Goal: Transaction & Acquisition: Obtain resource

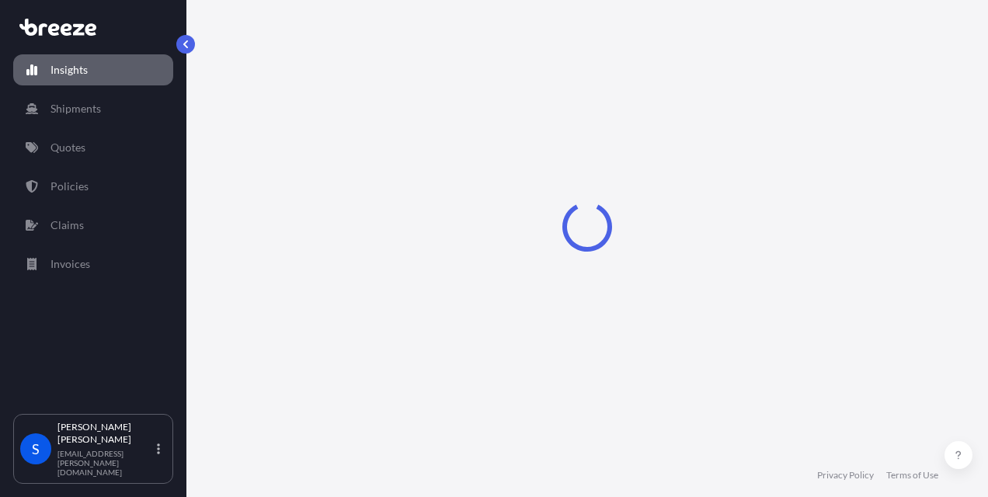
select select "2025"
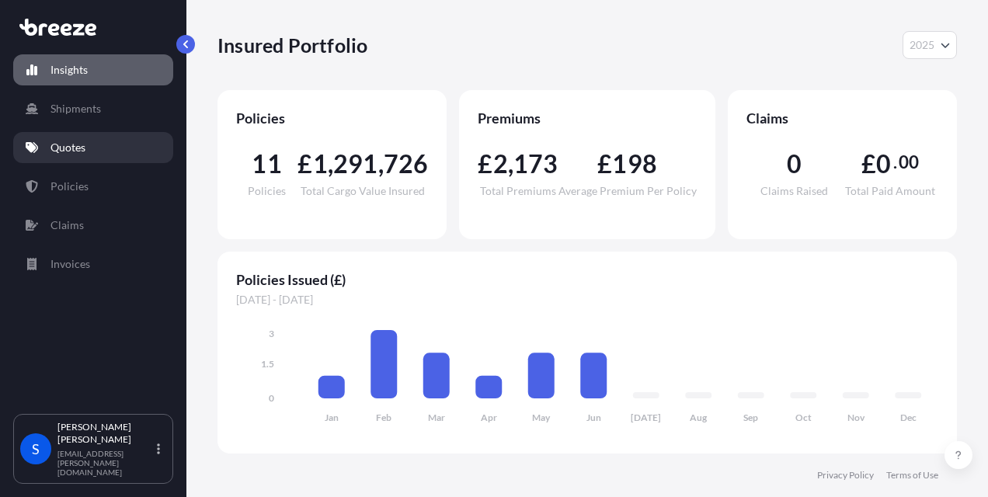
click at [73, 157] on link "Quotes" at bounding box center [93, 147] width 160 height 31
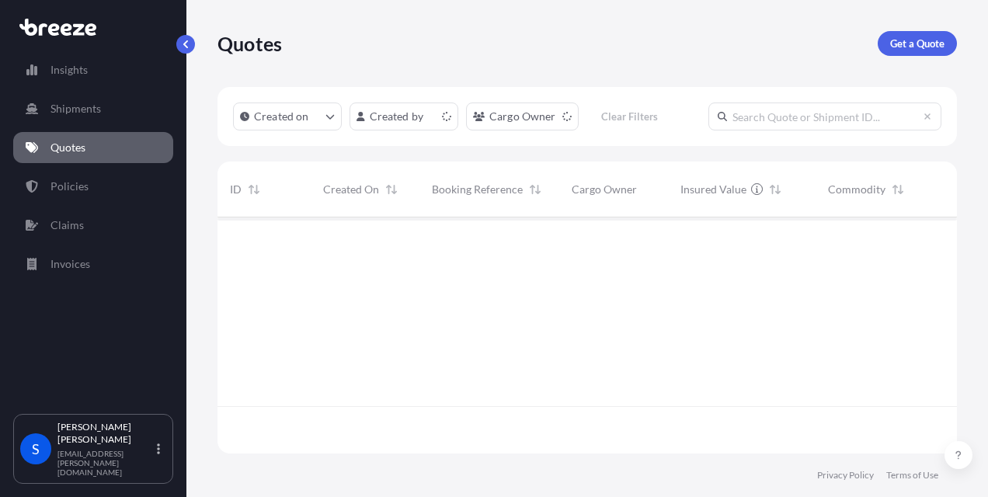
scroll to position [233, 727]
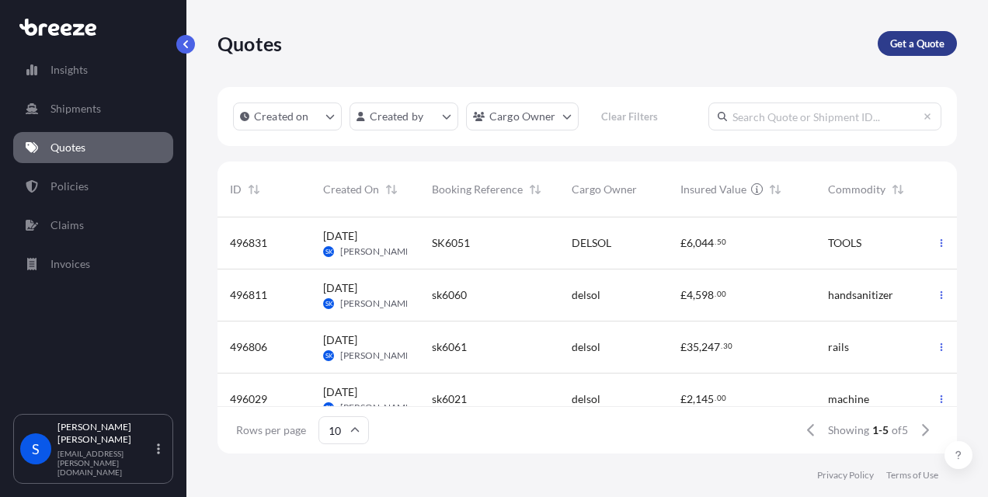
click at [922, 37] on p "Get a Quote" at bounding box center [918, 44] width 54 height 16
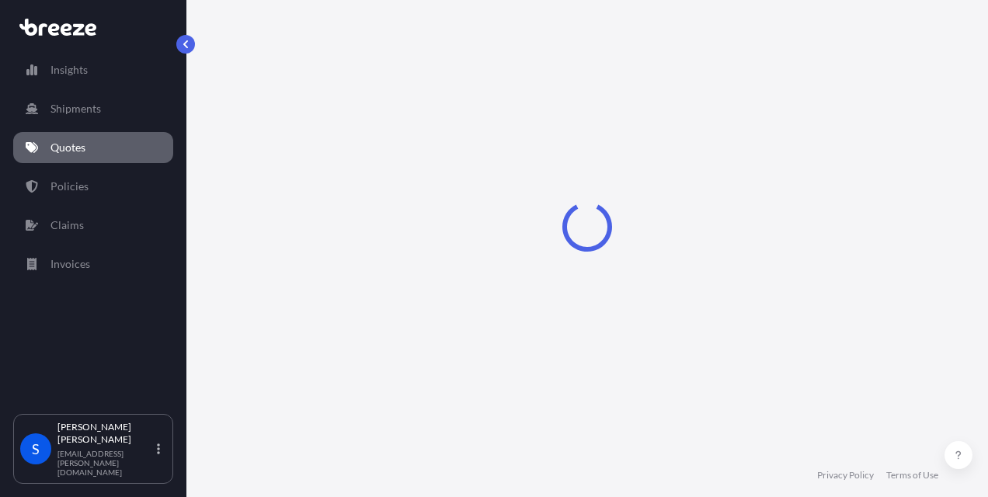
select select "Road"
select select "Sea"
select select "1"
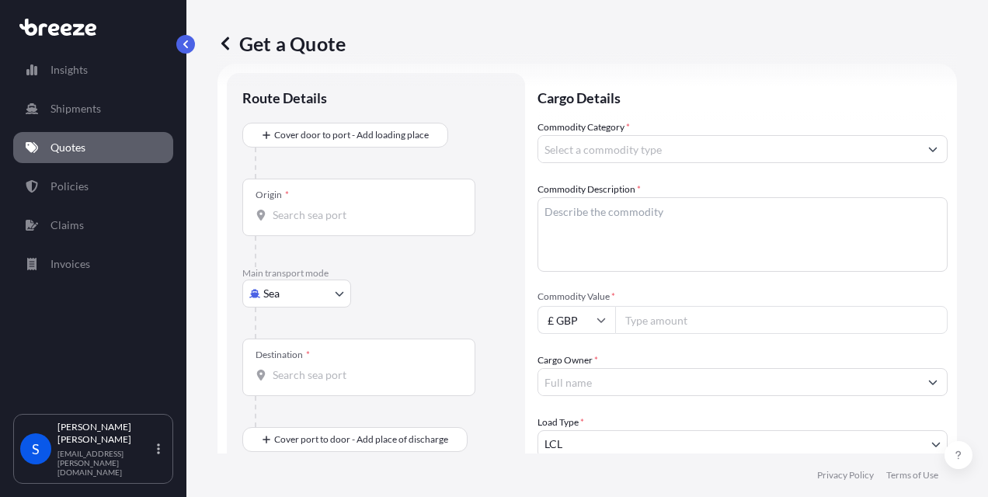
scroll to position [25, 0]
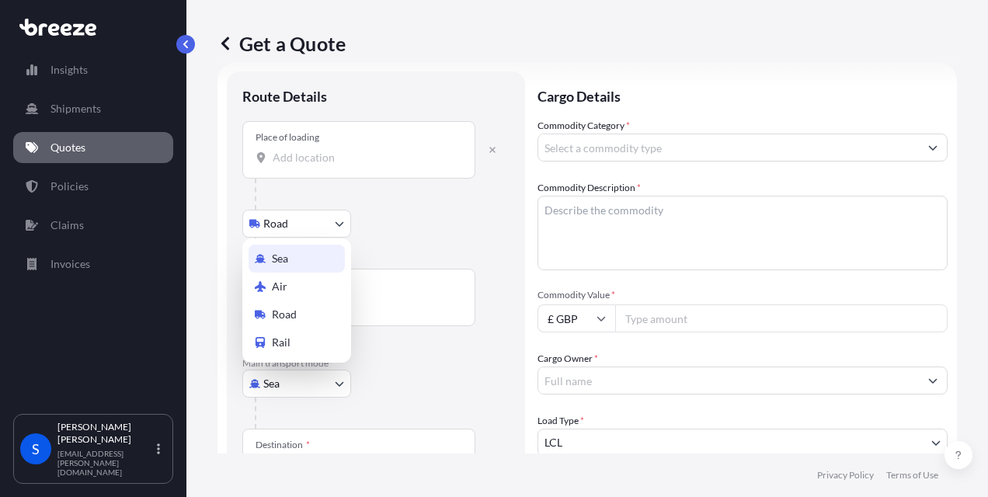
click at [277, 389] on body "Insights Shipments Quotes Policies Claims Invoices S [PERSON_NAME] [PERSON_NAME…" at bounding box center [494, 248] width 988 height 497
click at [277, 284] on span "Air" at bounding box center [280, 287] width 16 height 16
select select "Air"
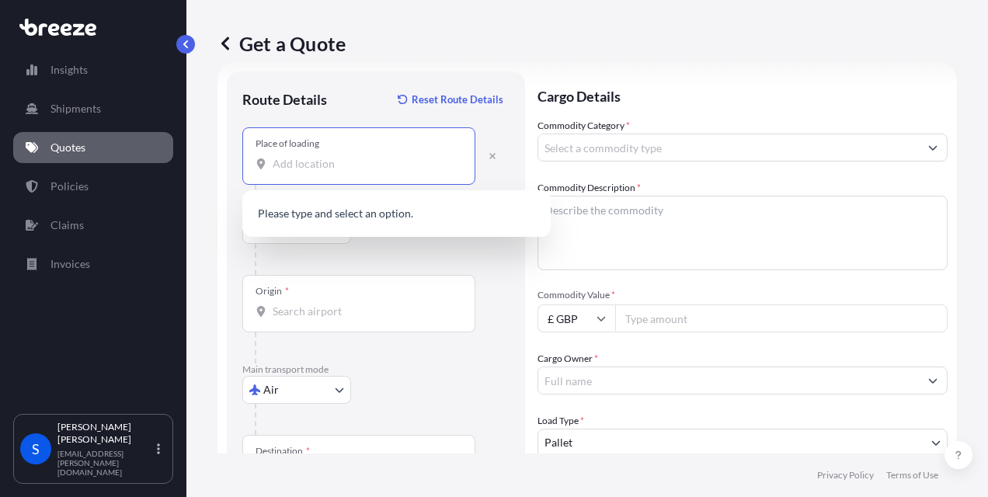
click at [295, 166] on input "Place of loading" at bounding box center [364, 164] width 183 height 16
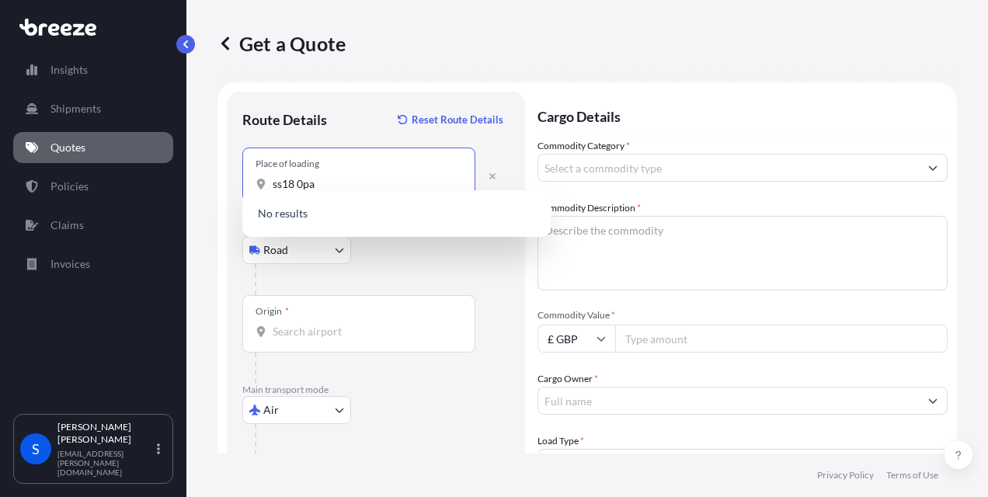
scroll to position [0, 0]
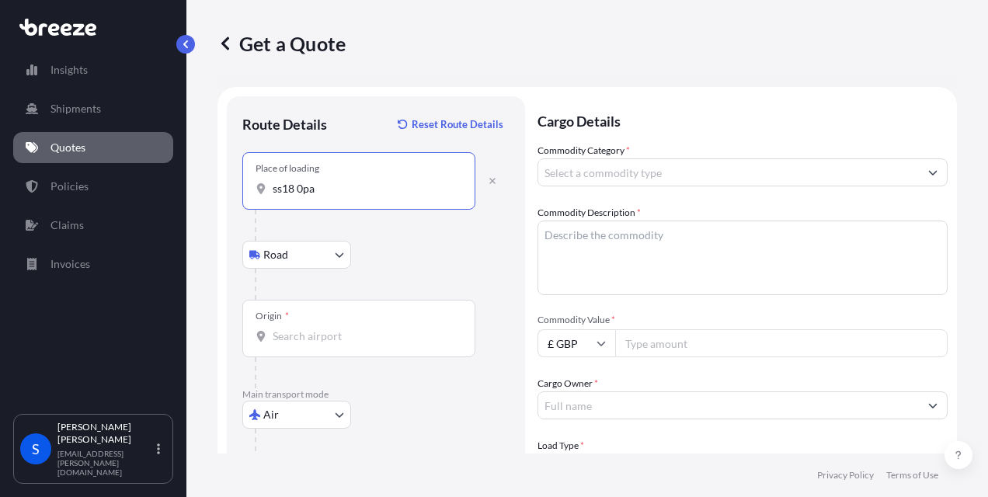
click at [285, 188] on input "ss18 0pa" at bounding box center [364, 189] width 183 height 16
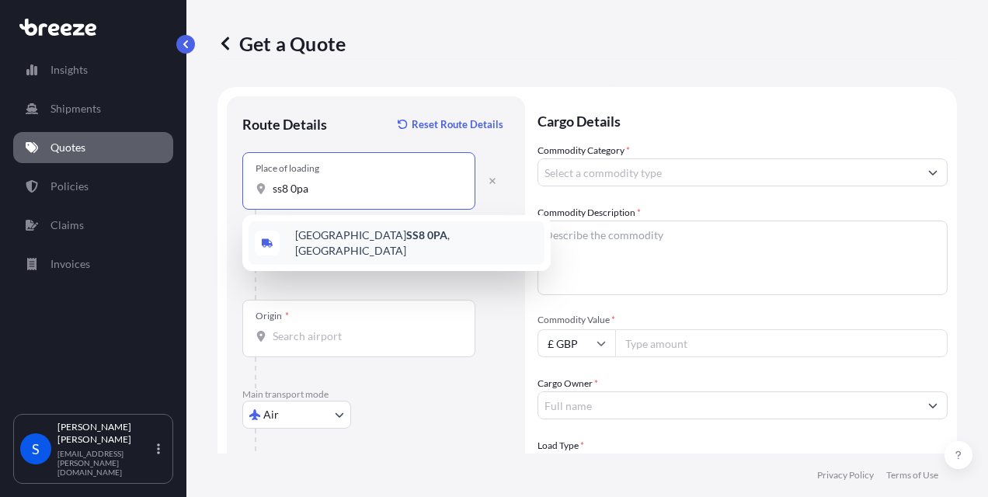
click at [316, 230] on div "Canvey Island SS8 0PA , [GEOGRAPHIC_DATA]" at bounding box center [397, 243] width 296 height 44
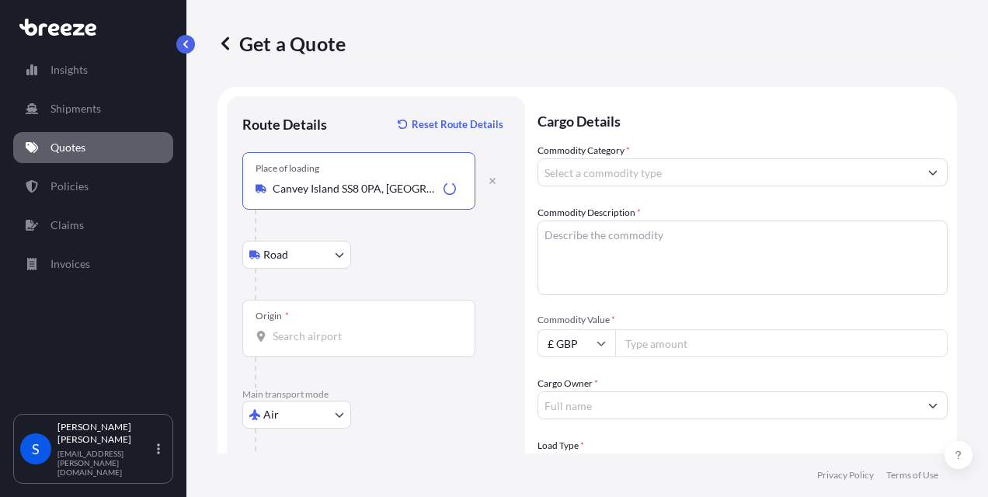
type input "Canvey Island SS8 0PA, [GEOGRAPHIC_DATA]"
click at [274, 339] on input "Origin *" at bounding box center [364, 337] width 183 height 16
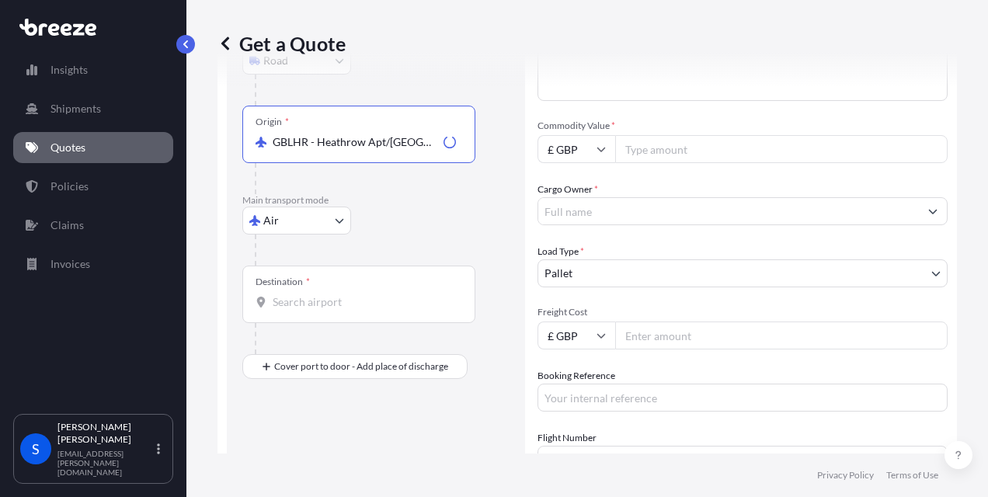
scroll to position [212, 0]
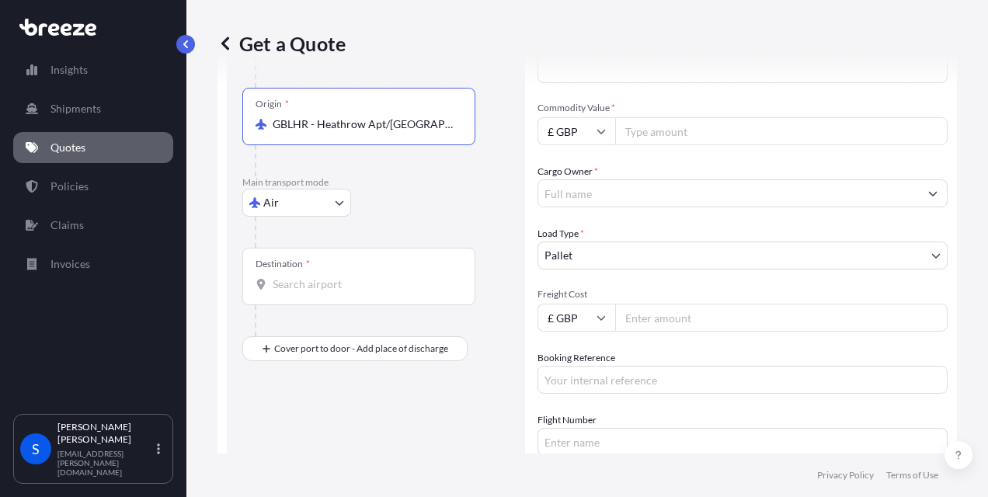
type input "GBLHR - Heathrow Apt/[GEOGRAPHIC_DATA], [GEOGRAPHIC_DATA]"
click at [295, 283] on input "Destination *" at bounding box center [364, 285] width 183 height 16
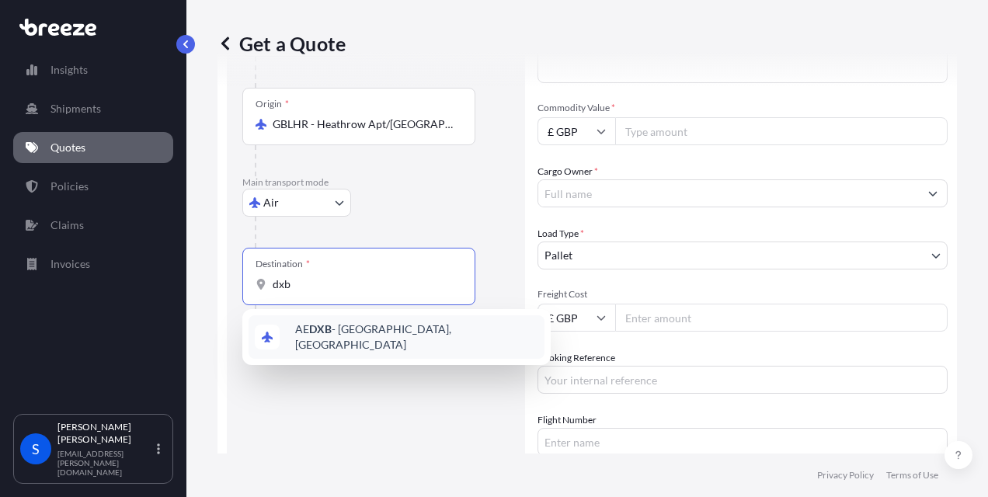
click at [326, 323] on div "AE DXB - [GEOGRAPHIC_DATA], [GEOGRAPHIC_DATA]" at bounding box center [397, 338] width 296 height 44
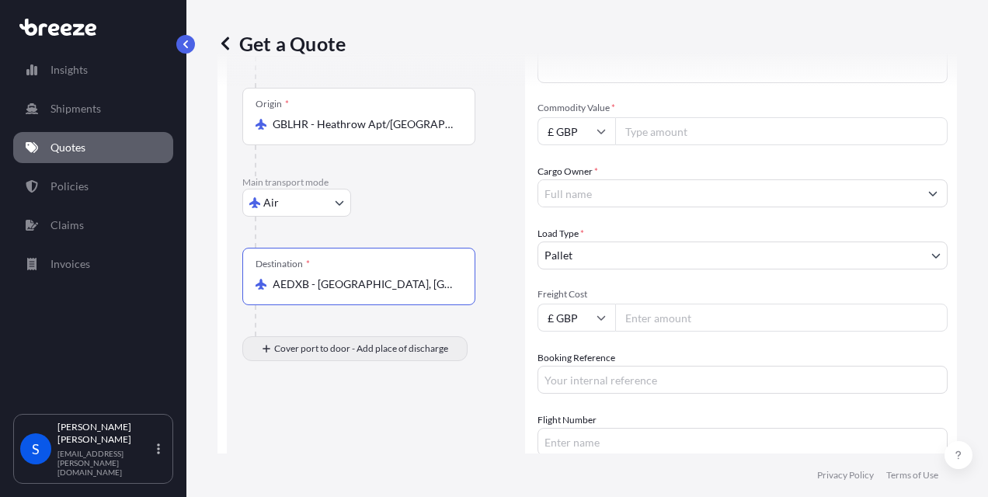
type input "AEDXB - [GEOGRAPHIC_DATA], [GEOGRAPHIC_DATA]"
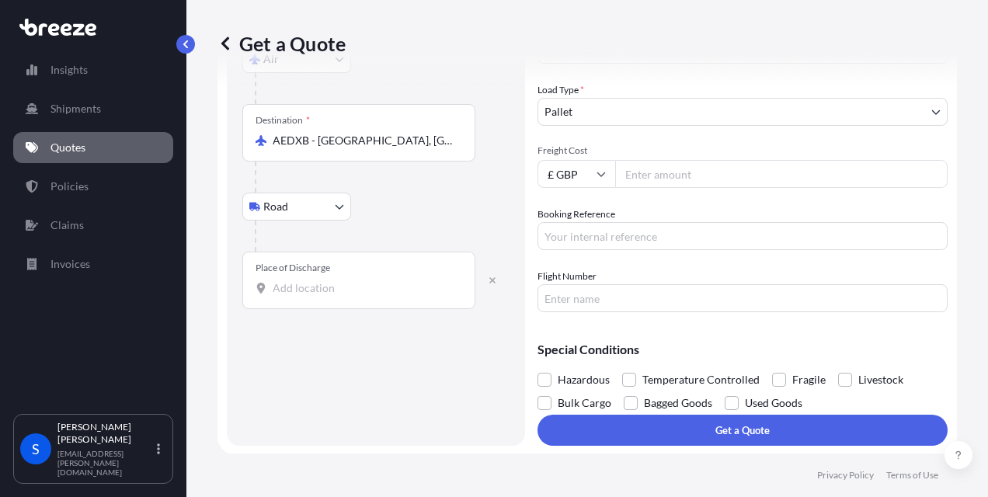
scroll to position [356, 0]
click at [290, 286] on input "Place of Discharge" at bounding box center [364, 289] width 183 height 16
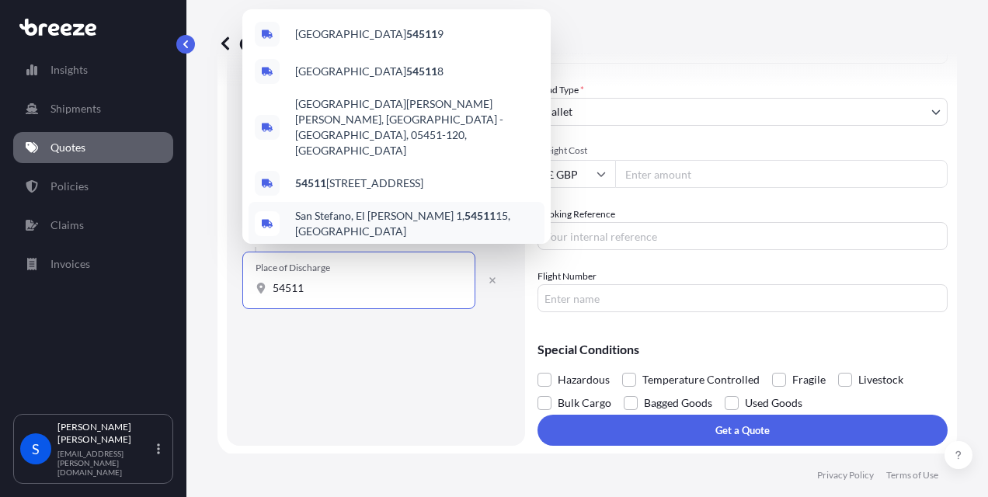
click at [357, 343] on div "Route Details Reset Route Details Place of loading [GEOGRAPHIC_DATA] Rail Origi…" at bounding box center [375, 93] width 267 height 675
drag, startPoint x: 337, startPoint y: 280, endPoint x: 135, endPoint y: 288, distance: 202.2
click at [135, 288] on div "Insights Shipments Quotes Policies Claims Invoices S [PERSON_NAME] [PERSON_NAME…" at bounding box center [494, 248] width 988 height 497
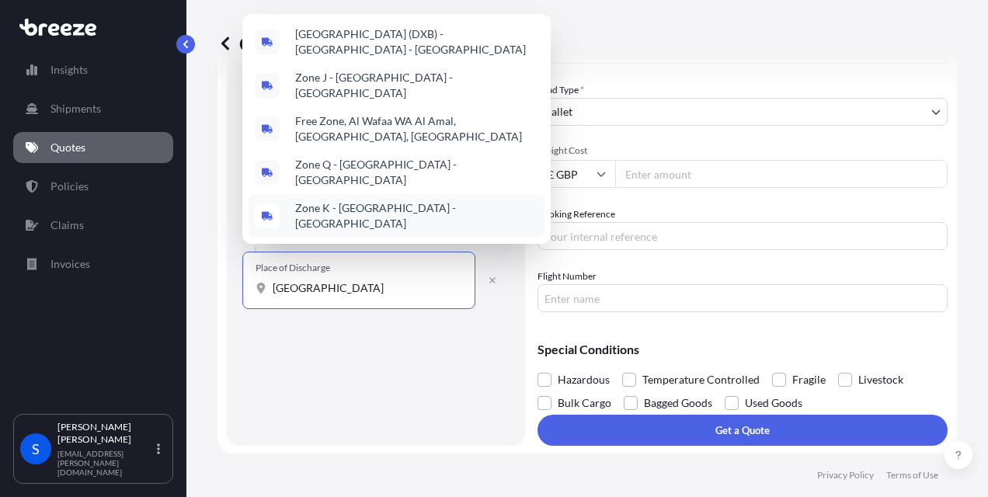
type input "[GEOGRAPHIC_DATA]"
click at [263, 390] on div "Route Details Reset Route Details Place of loading [GEOGRAPHIC_DATA] Rail Origi…" at bounding box center [375, 93] width 267 height 675
drag, startPoint x: 420, startPoint y: 290, endPoint x: 192, endPoint y: 284, distance: 227.8
click at [192, 284] on div "Get a Quote Route Details Reset Route Details Place of loading [GEOGRAPHIC_DATA…" at bounding box center [588, 227] width 802 height 454
click at [499, 277] on button "button" at bounding box center [493, 280] width 34 height 25
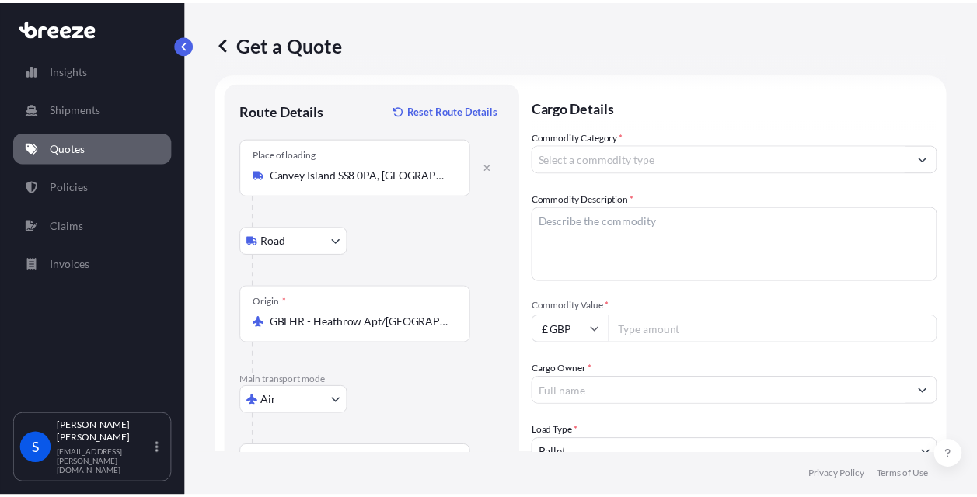
scroll to position [0, 0]
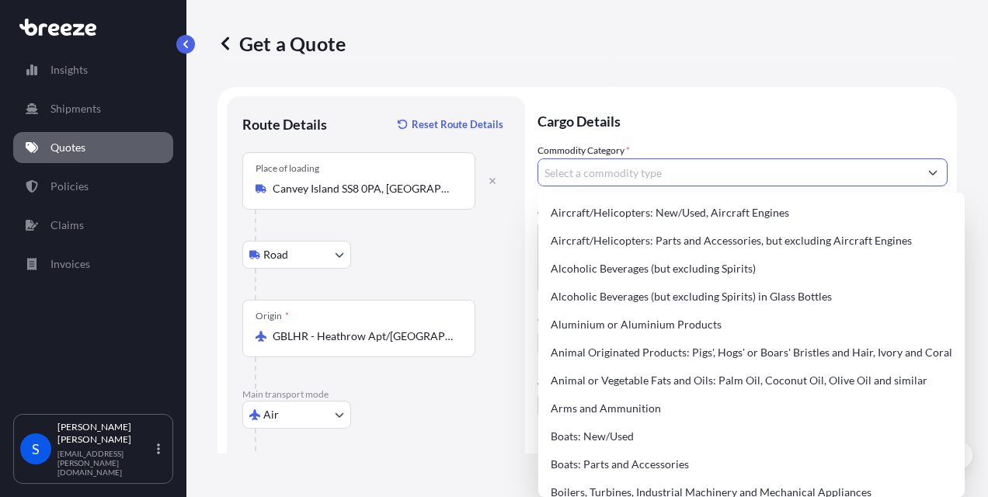
click at [628, 174] on input "Commodity Category *" at bounding box center [729, 173] width 381 height 28
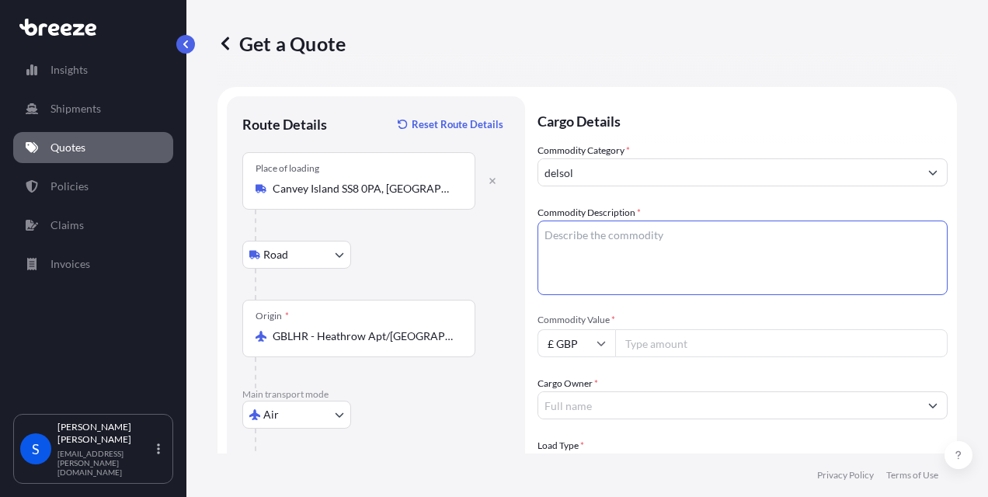
click at [603, 230] on textarea "Commodity Description *" at bounding box center [743, 258] width 410 height 75
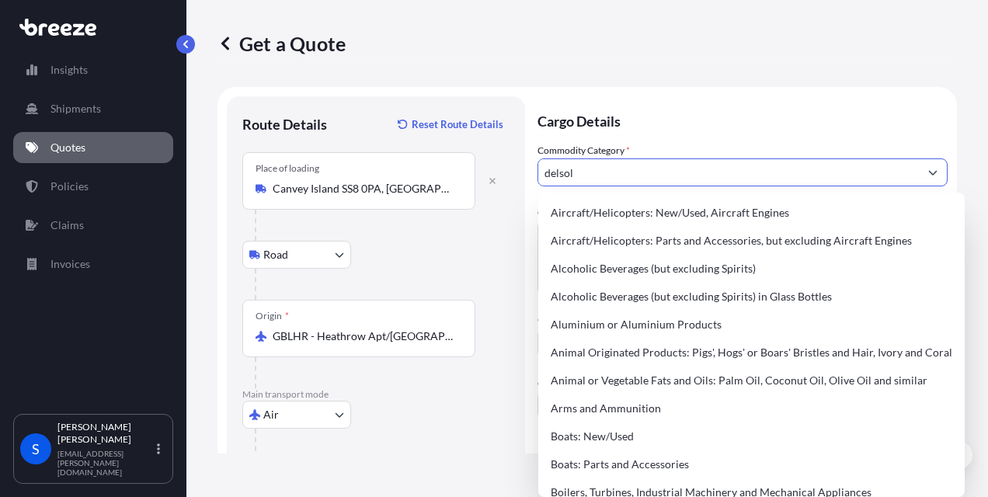
click at [730, 171] on input "delsol" at bounding box center [729, 173] width 381 height 28
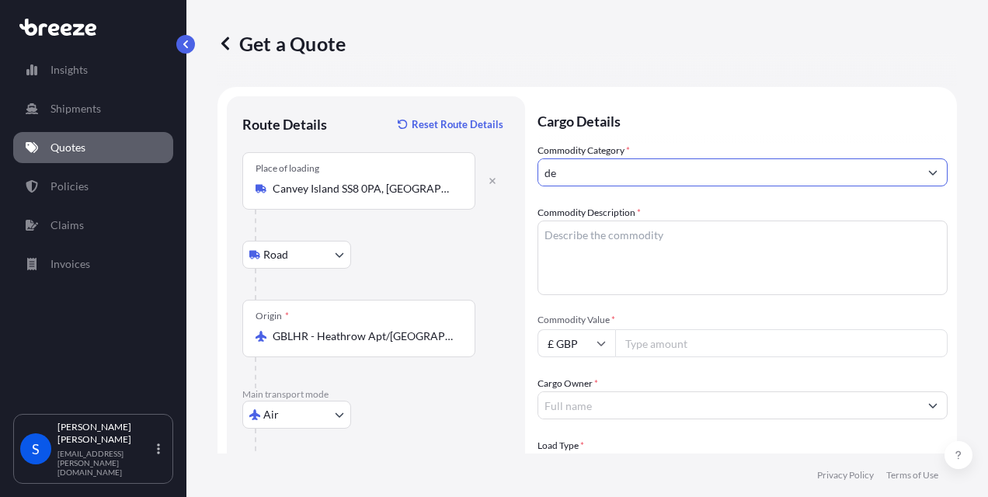
type input "d"
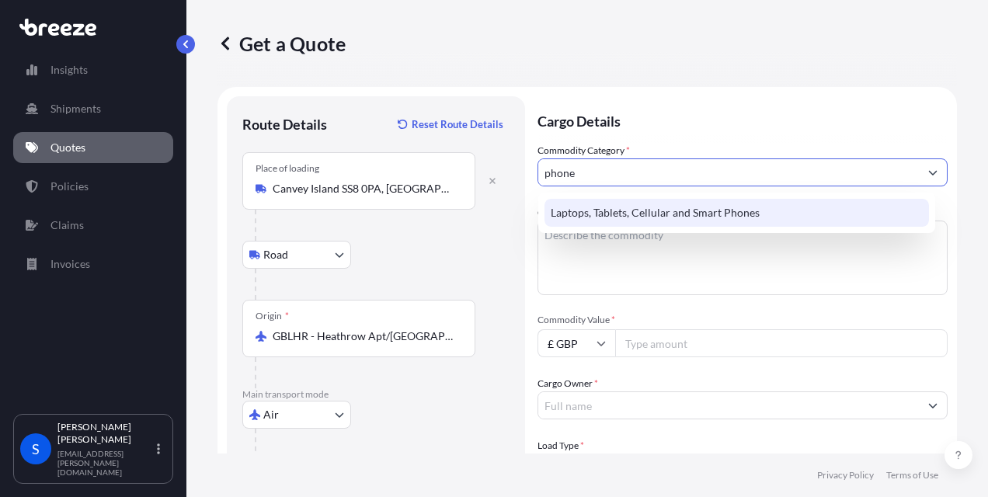
click at [595, 215] on div "Laptops, Tablets, Cellular and Smart Phones" at bounding box center [737, 213] width 385 height 28
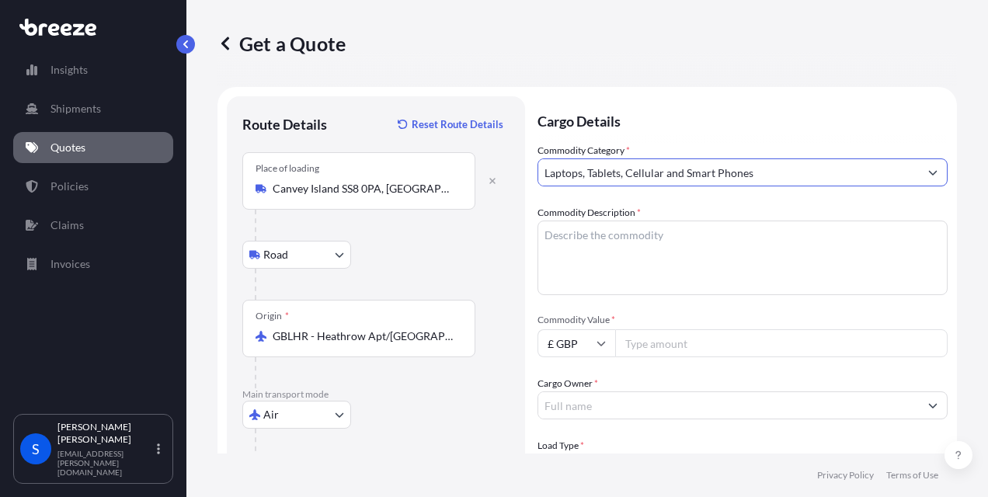
type input "Laptops, Tablets, Cellular and Smart Phones"
click at [591, 224] on textarea "Commodity Description *" at bounding box center [743, 258] width 410 height 75
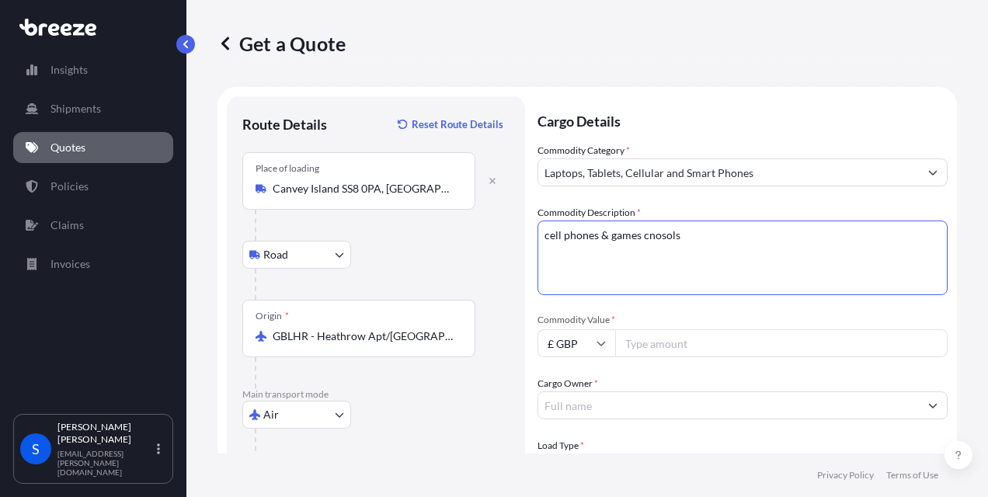
type textarea "cell phones & games cnosols"
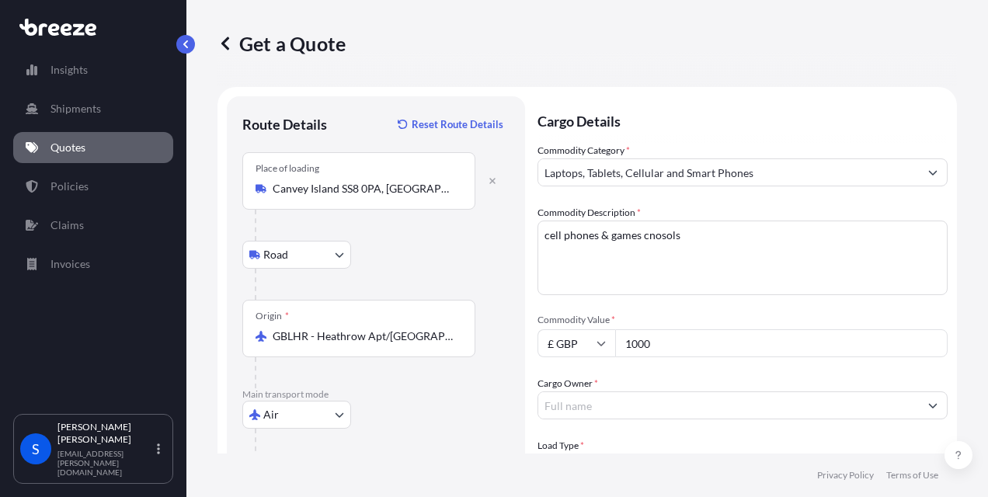
type input "1000"
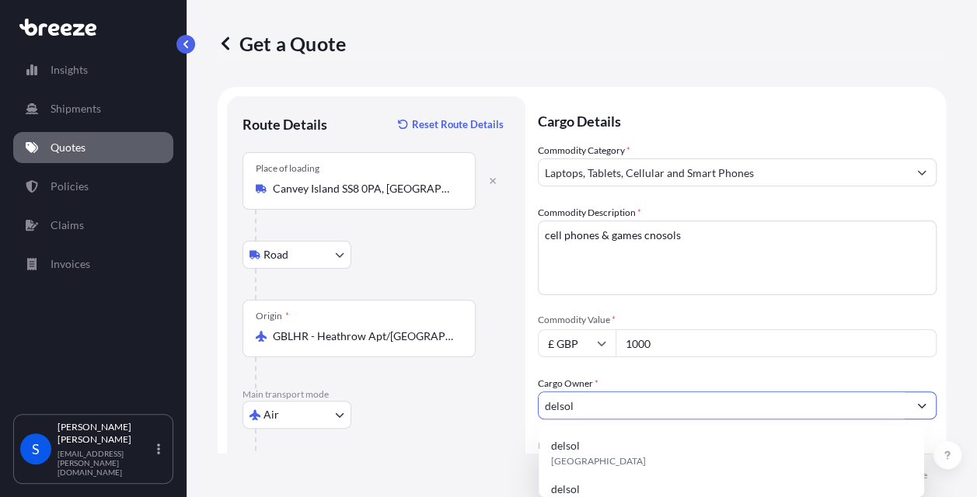
type input "delsol"
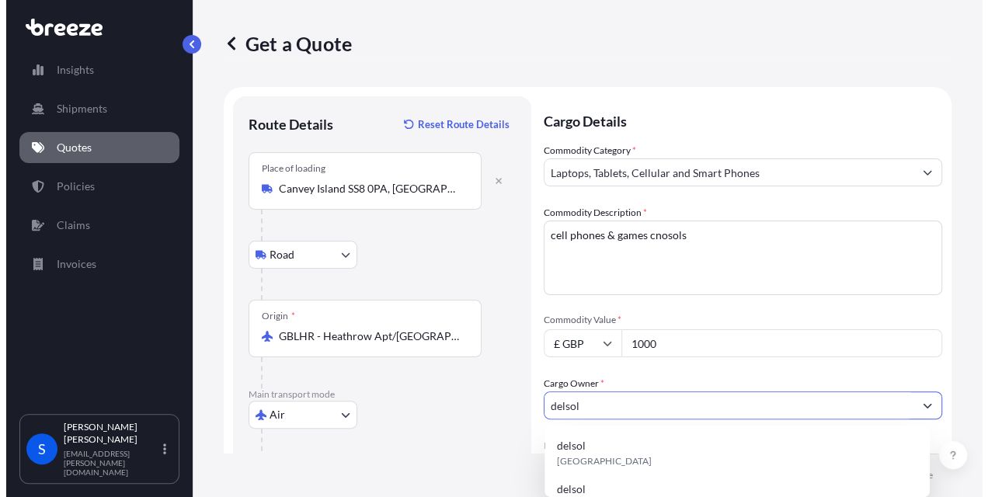
scroll to position [241, 0]
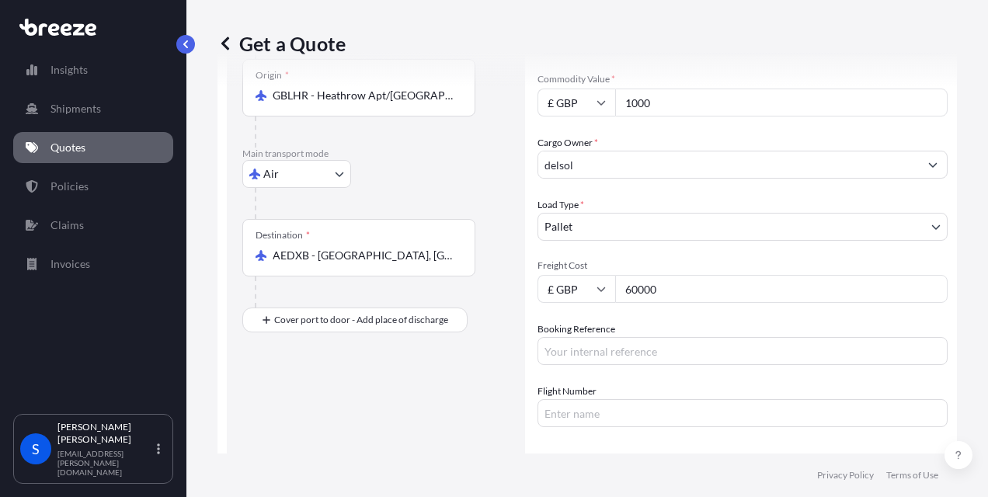
type input "60000"
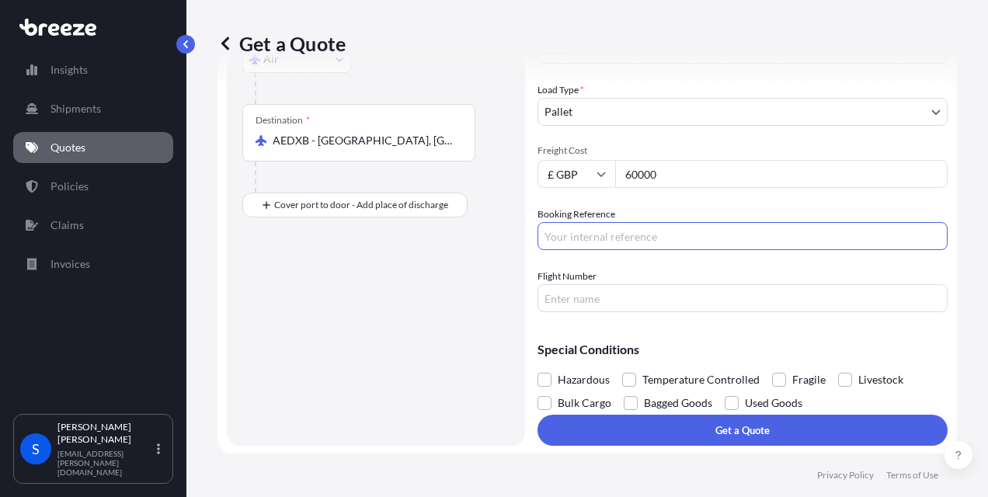
scroll to position [357, 0]
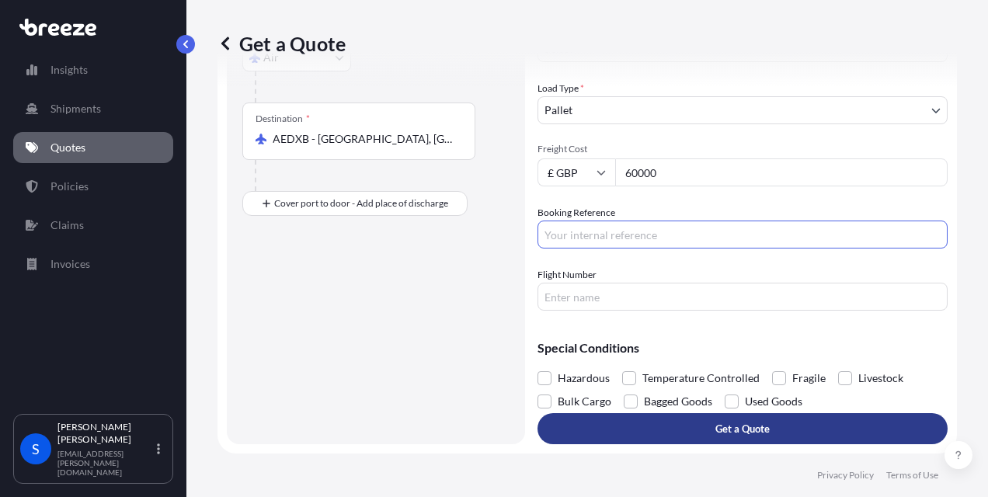
click at [742, 422] on p "Get a Quote" at bounding box center [743, 429] width 54 height 16
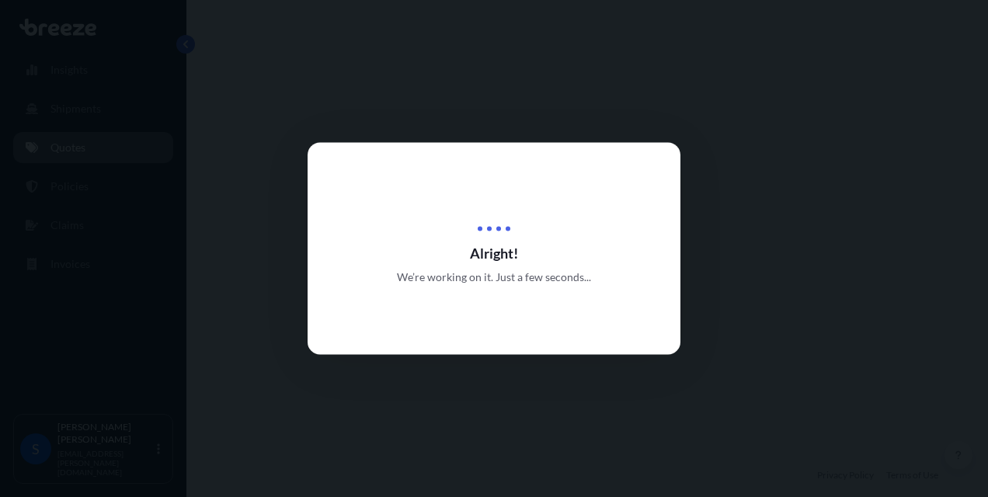
select select "Road"
select select "Air"
select select "1"
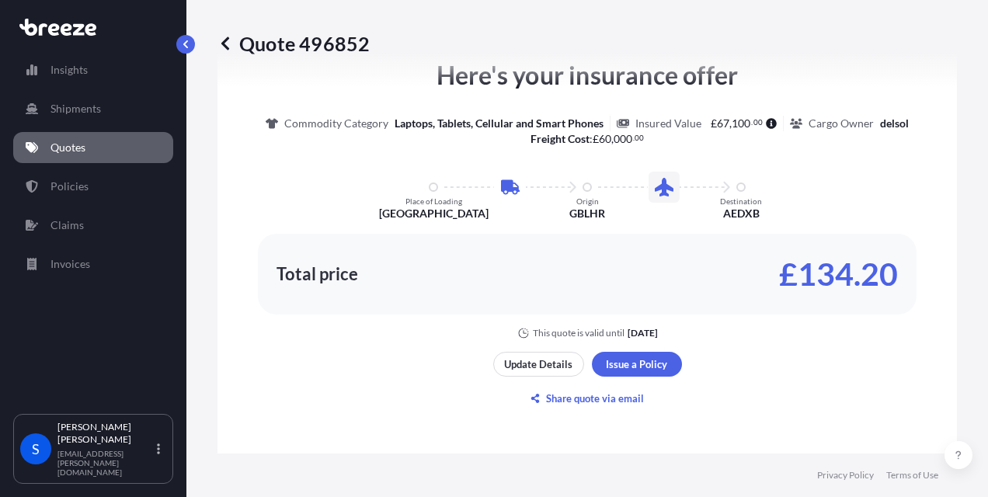
scroll to position [1155, 0]
click at [549, 359] on p "Update Details" at bounding box center [538, 364] width 68 height 16
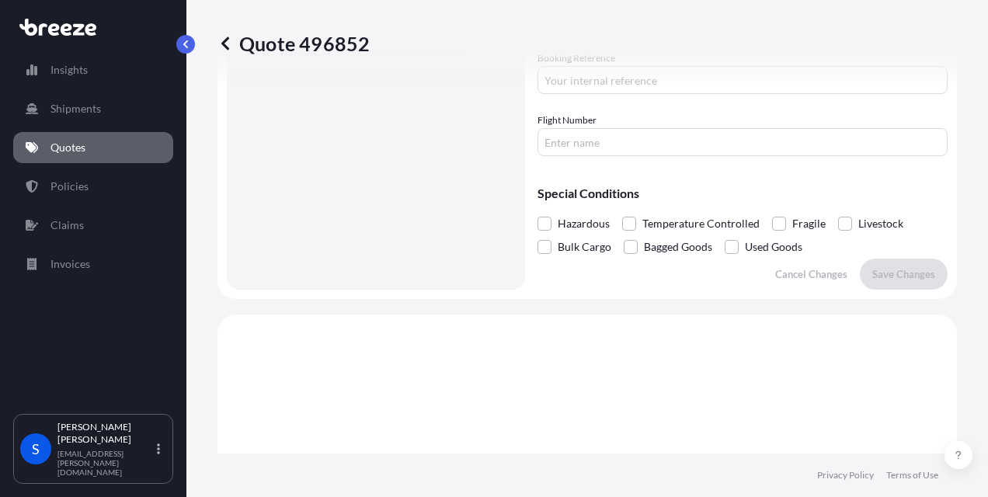
scroll to position [530, 0]
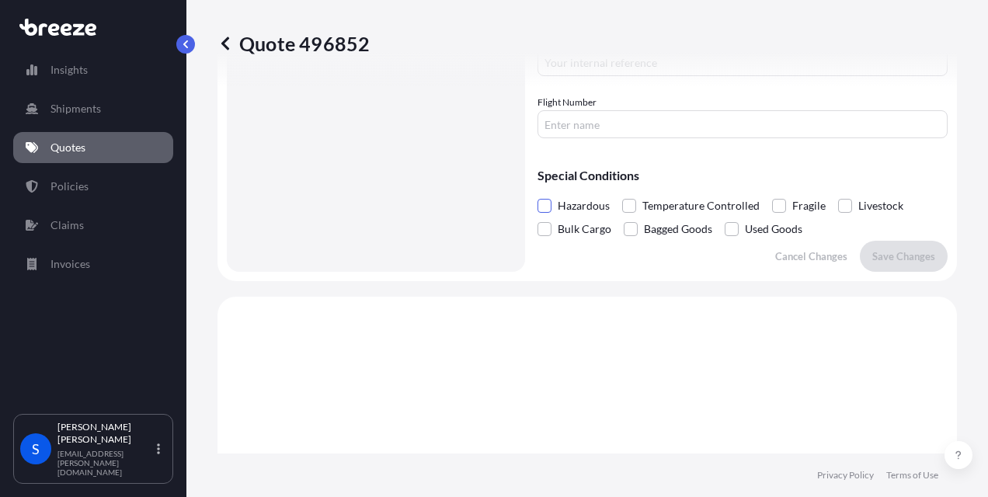
click at [544, 207] on span at bounding box center [545, 206] width 14 height 14
click at [538, 194] on input "Hazardous" at bounding box center [538, 194] width 0 height 0
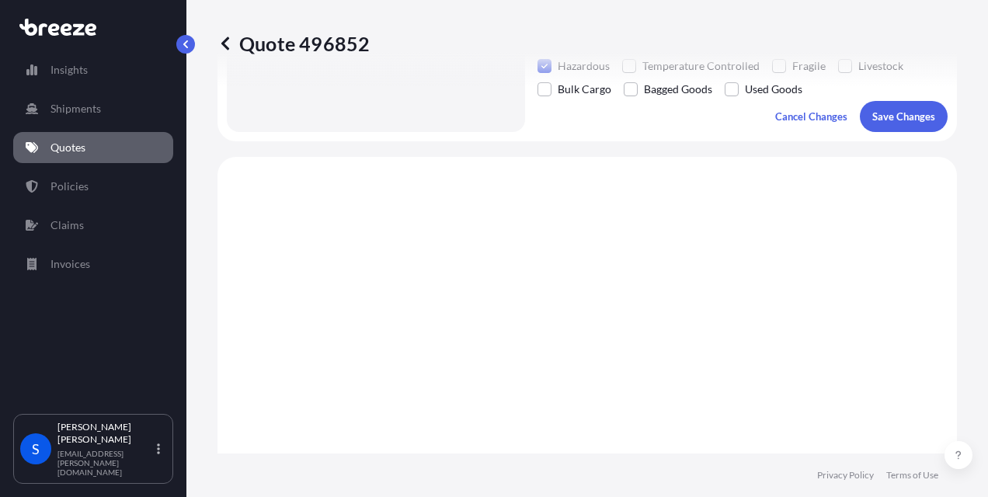
scroll to position [622, 0]
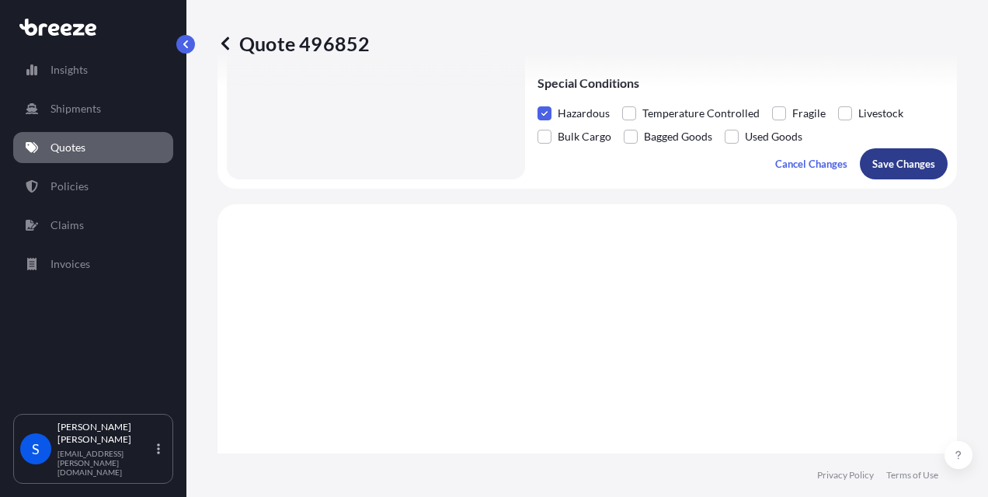
click at [877, 164] on p "Save Changes" at bounding box center [904, 164] width 63 height 16
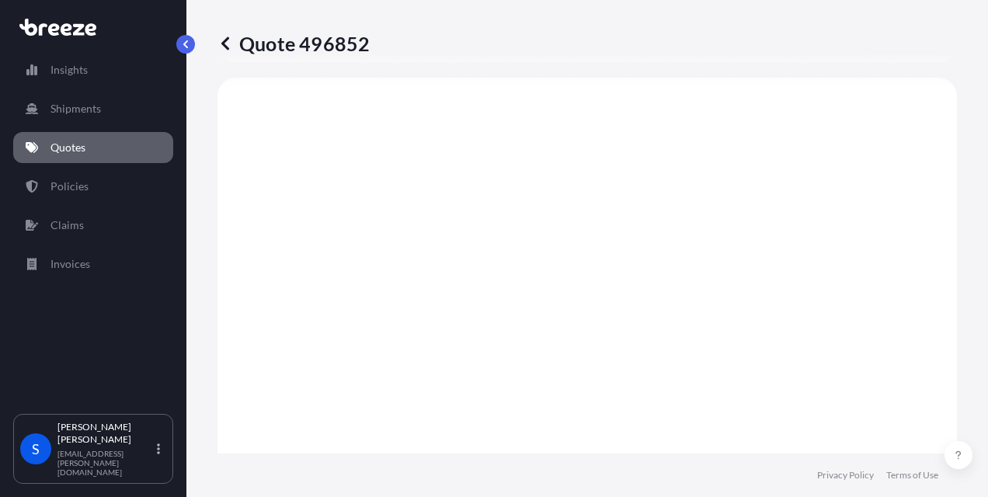
select select "Road"
select select "Air"
select select "1"
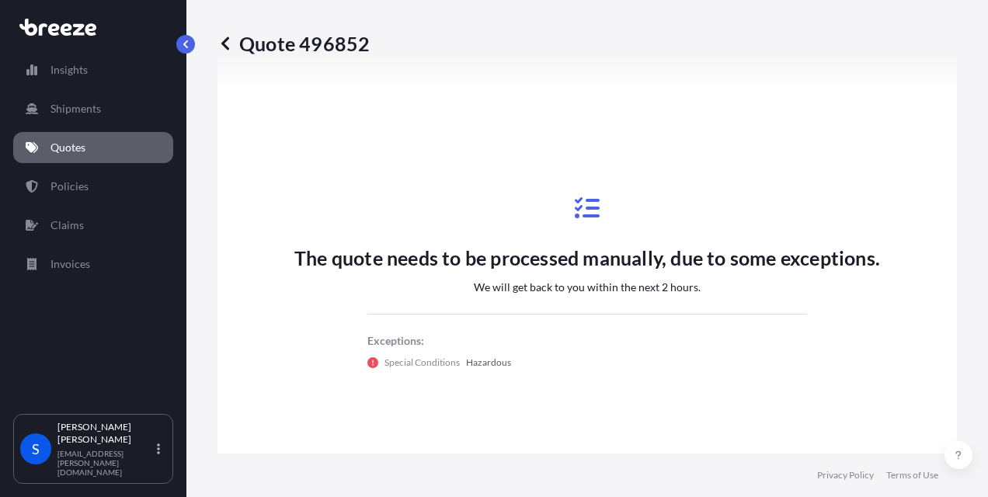
scroll to position [1059, 0]
